Goal: Information Seeking & Learning: Learn about a topic

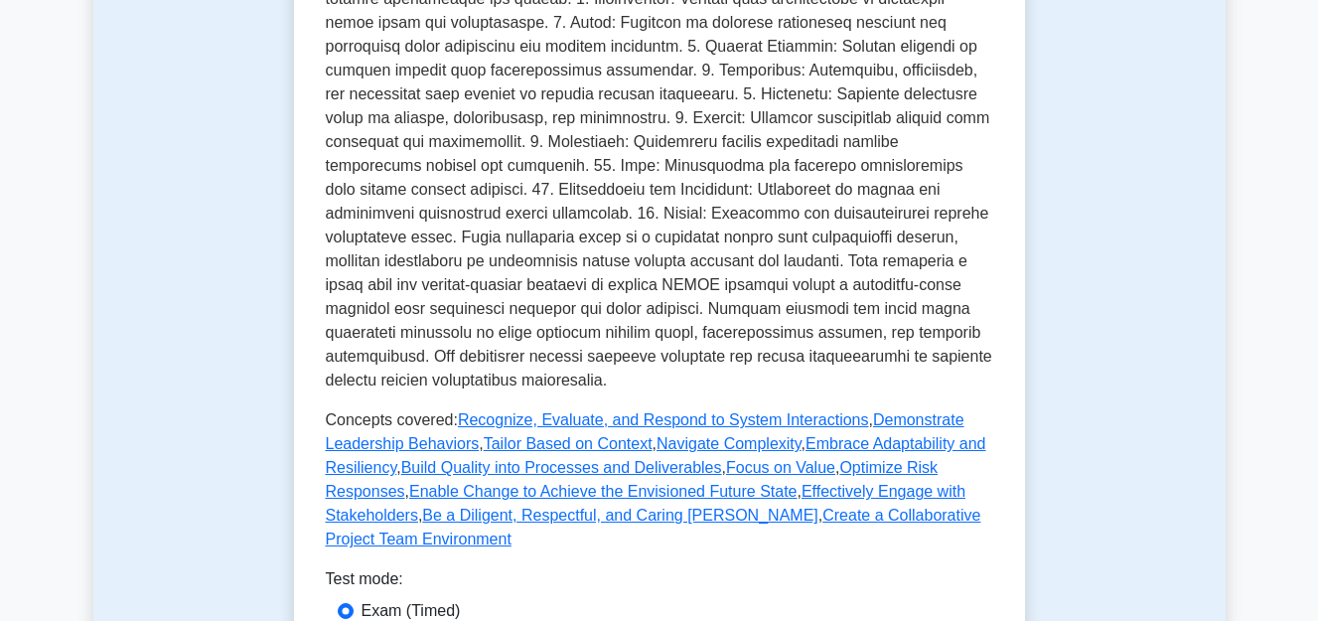
scroll to position [1192, 0]
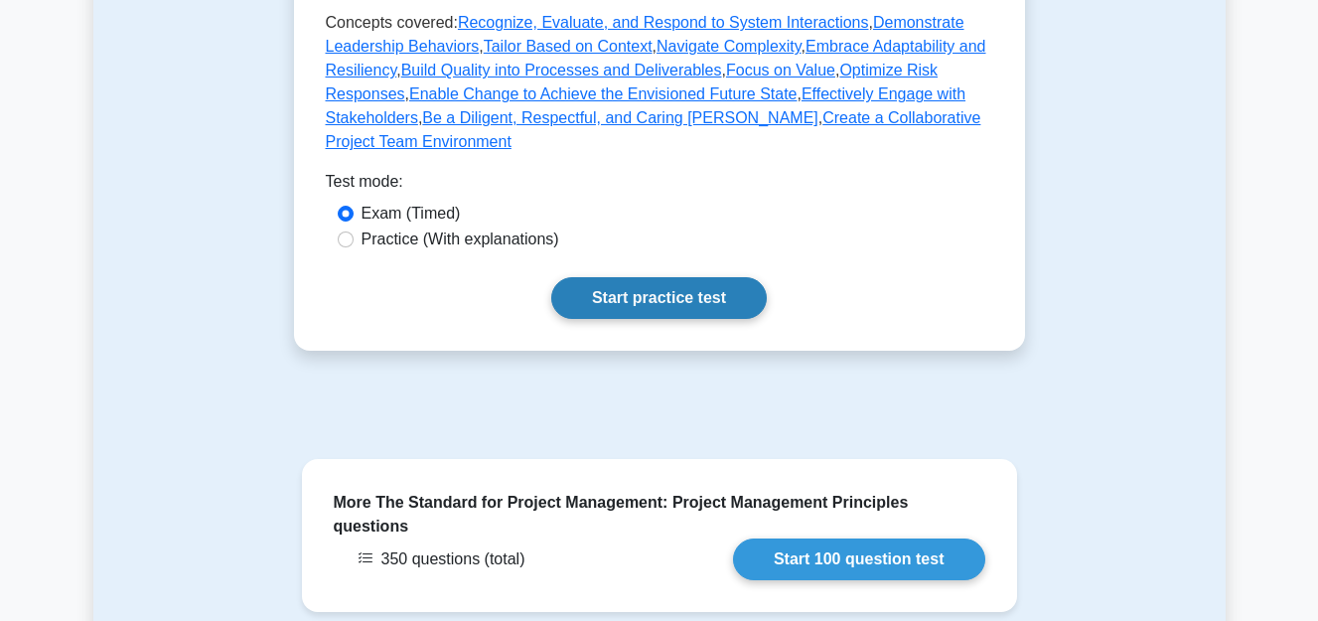
click at [725, 281] on link "Start practice test" at bounding box center [659, 298] width 216 height 42
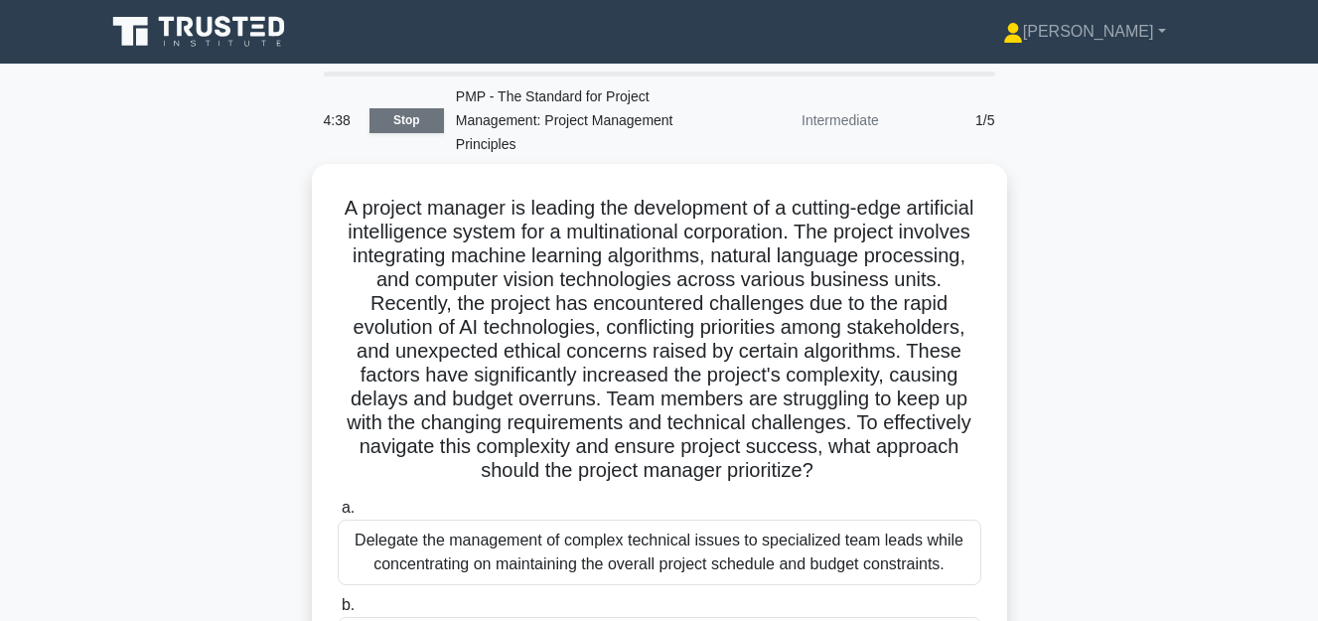
click at [413, 108] on link "Stop" at bounding box center [407, 120] width 75 height 25
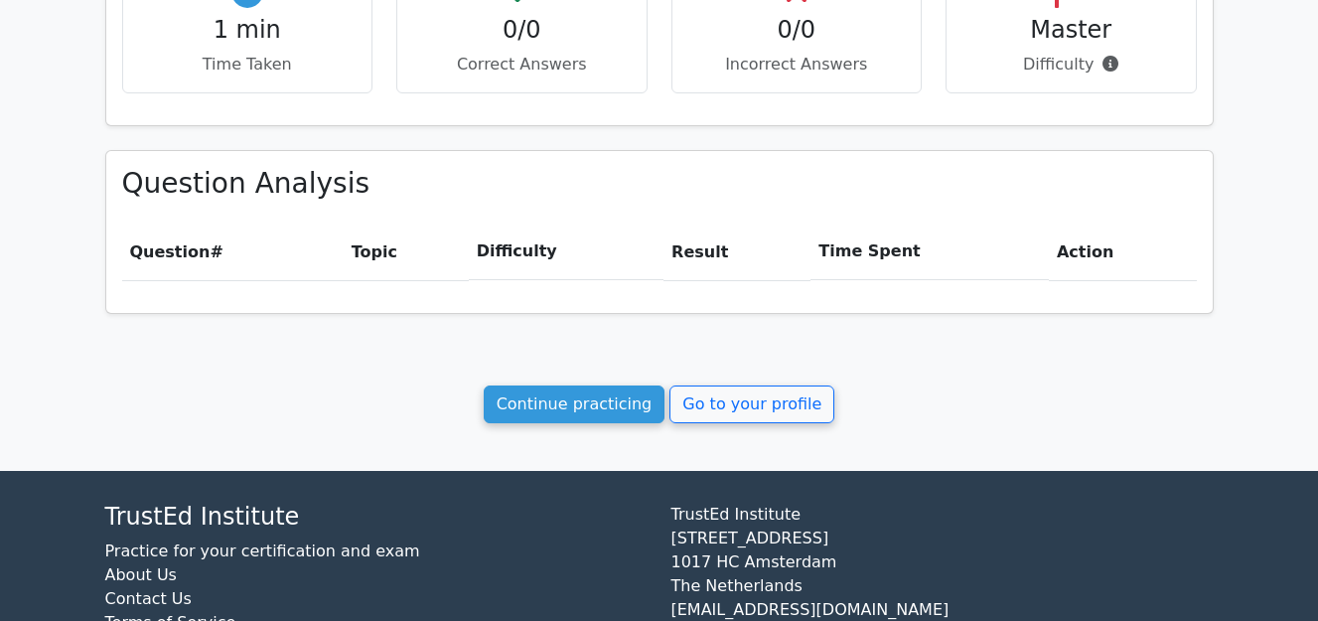
scroll to position [795, 0]
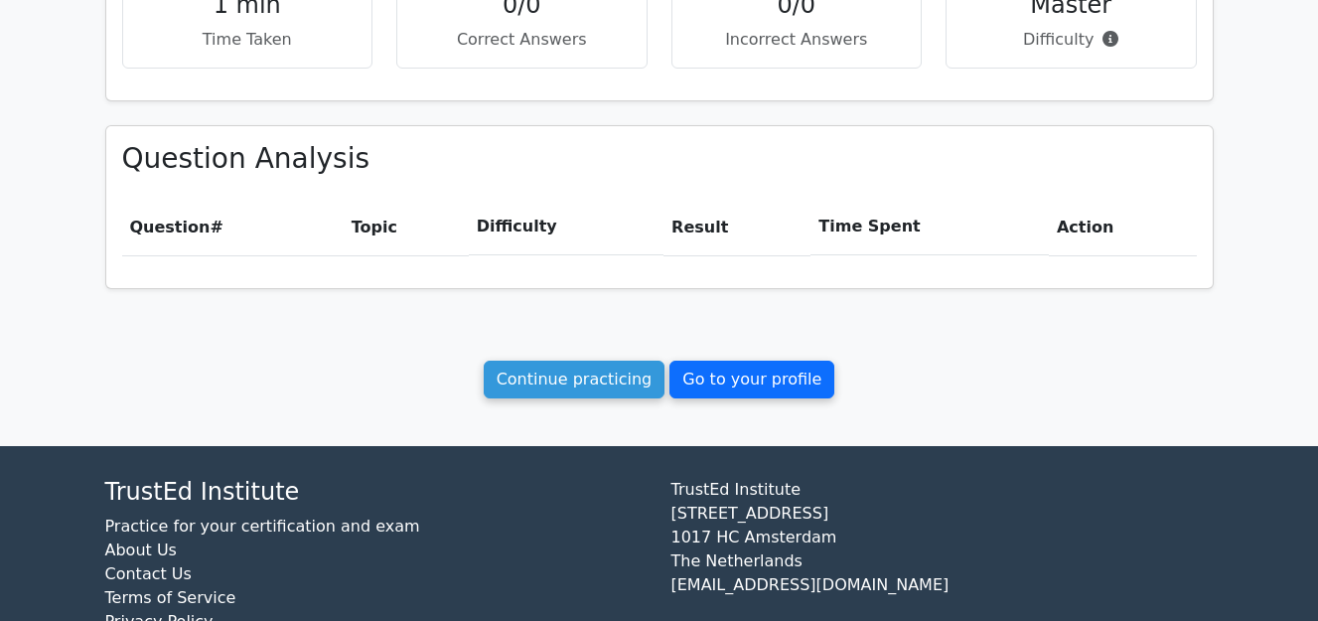
click at [734, 361] on link "Go to your profile" at bounding box center [752, 380] width 165 height 38
